Goal: Task Accomplishment & Management: Manage account settings

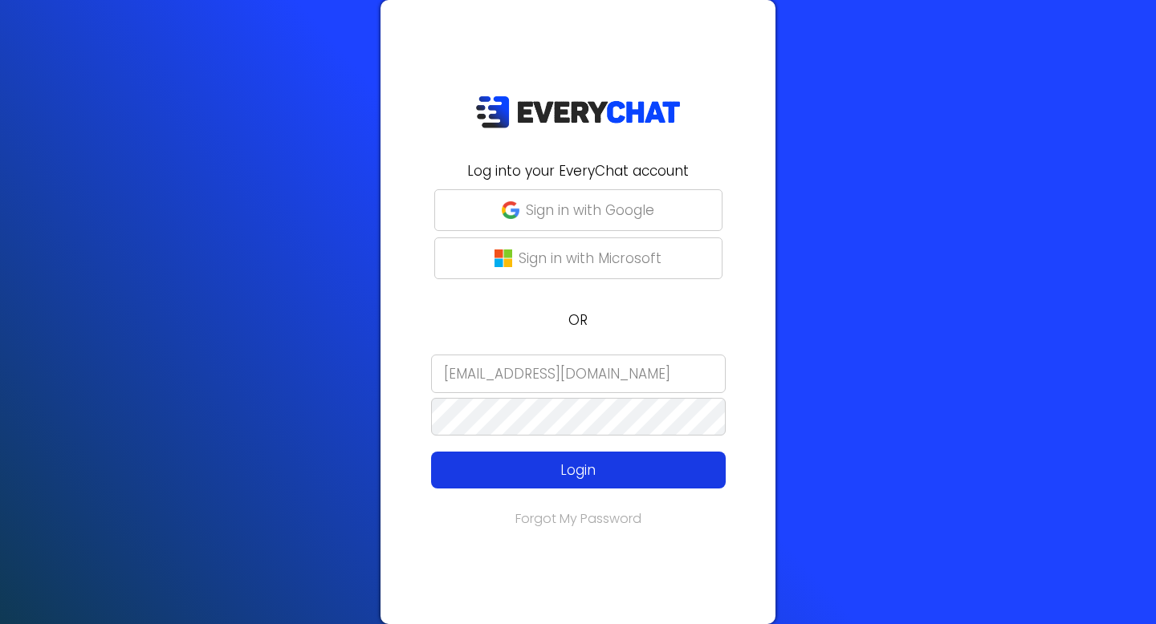
click at [641, 471] on p "Login" at bounding box center [578, 470] width 235 height 21
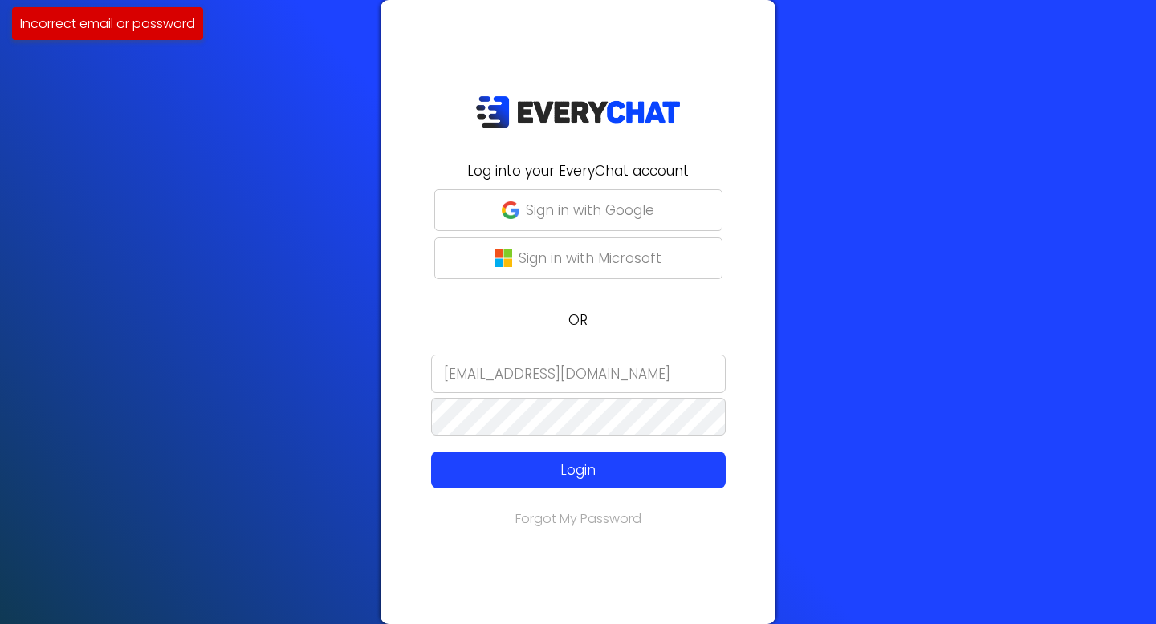
click at [586, 366] on input "[EMAIL_ADDRESS][DOMAIN_NAME]" at bounding box center [578, 374] width 295 height 39
type input "[EMAIL_ADDRESS][DOMAIN_NAME]"
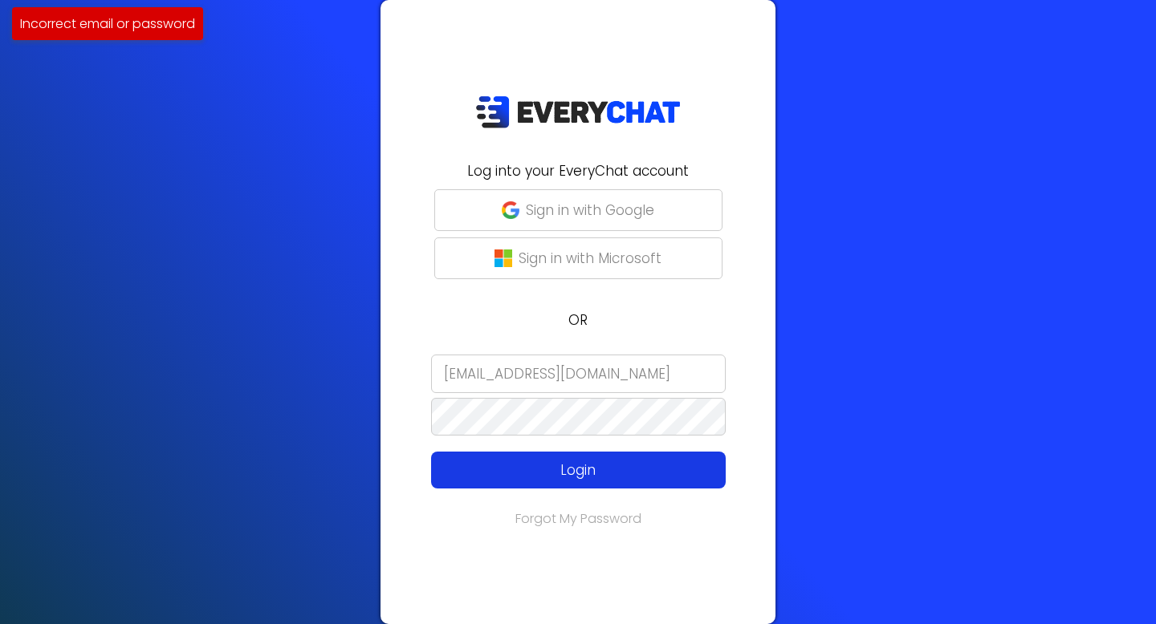
click at [601, 474] on p "Login" at bounding box center [578, 470] width 235 height 21
click at [644, 481] on button "Login" at bounding box center [578, 470] width 295 height 37
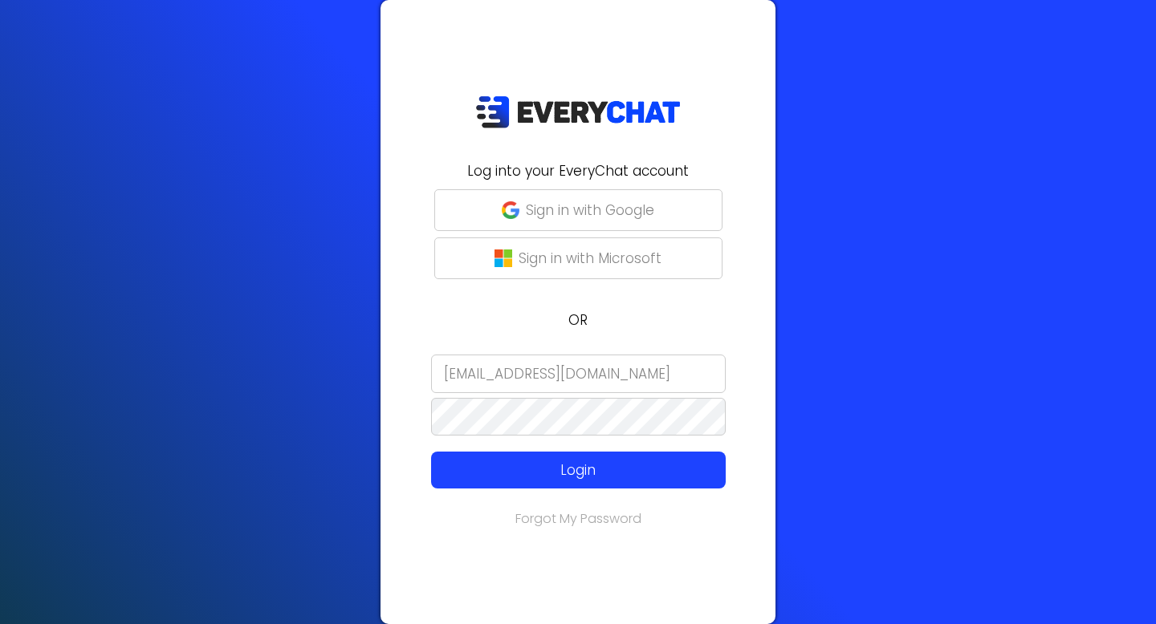
click at [669, 368] on input "[EMAIL_ADDRESS][DOMAIN_NAME]" at bounding box center [578, 374] width 295 height 39
click at [583, 380] on input "[EMAIL_ADDRESS][DOMAIN_NAME]" at bounding box center [578, 374] width 295 height 39
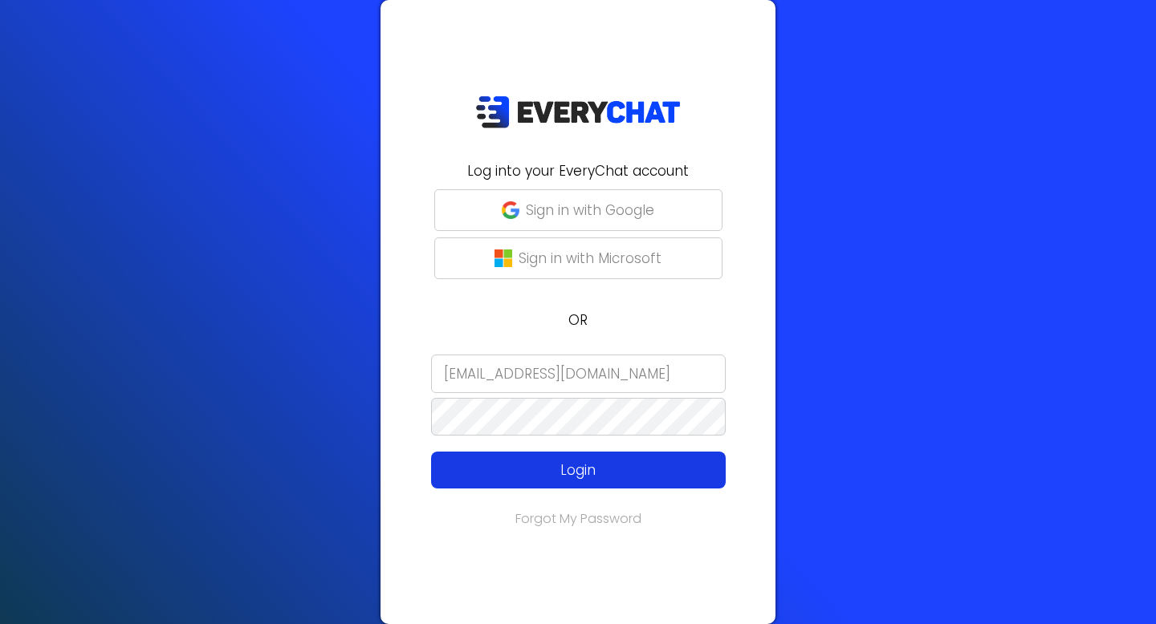
click at [482, 460] on p "Login" at bounding box center [578, 470] width 235 height 21
click at [492, 461] on p "Login" at bounding box center [578, 470] width 235 height 21
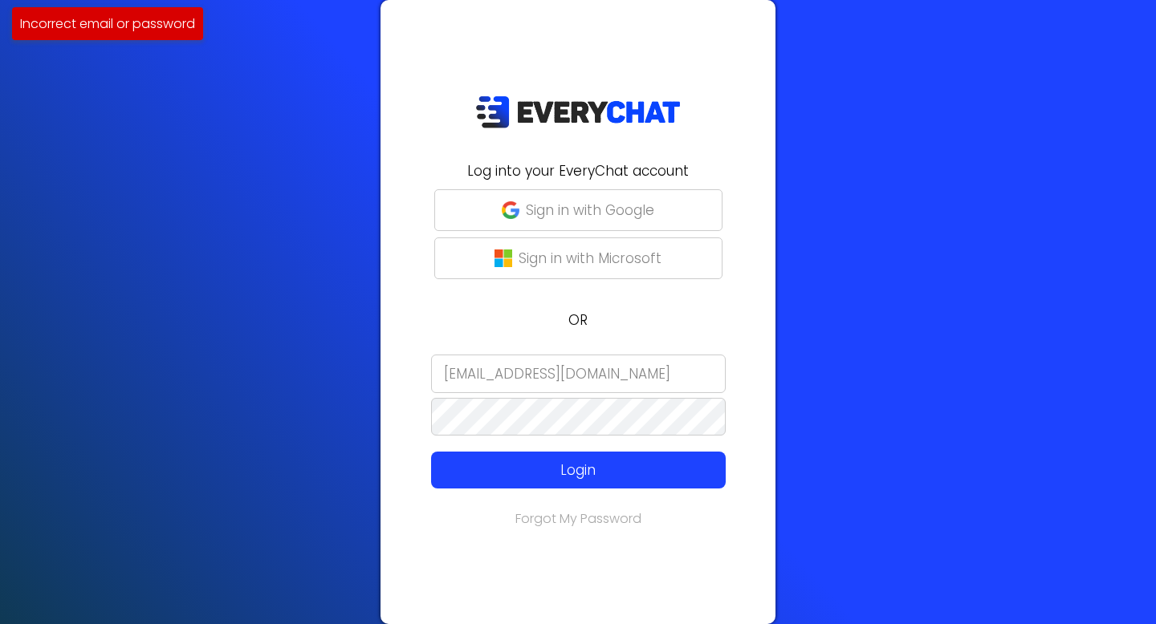
click at [632, 374] on input "[EMAIL_ADDRESS][DOMAIN_NAME]" at bounding box center [578, 374] width 295 height 39
type input "[EMAIL_ADDRESS][DOMAIN_NAME]"
click at [591, 543] on div "Log into your EveryChat account Sign in with Google Sign in with Microsoft OR […" at bounding box center [577, 312] width 395 height 624
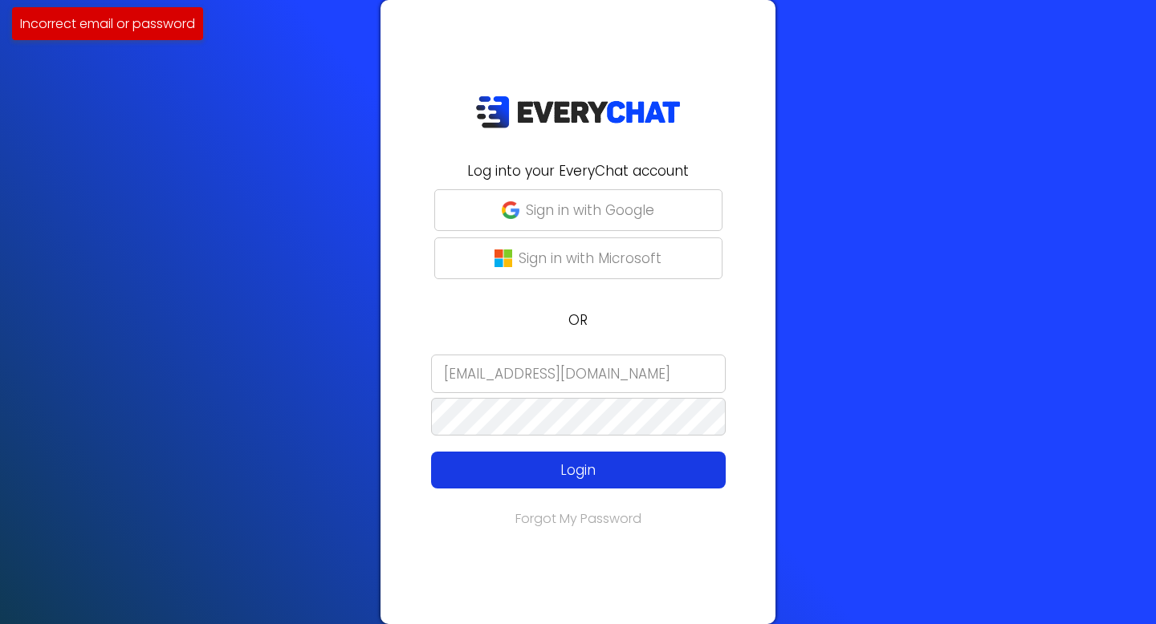
click at [652, 467] on p "Login" at bounding box center [578, 470] width 235 height 21
